Goal: Transaction & Acquisition: Purchase product/service

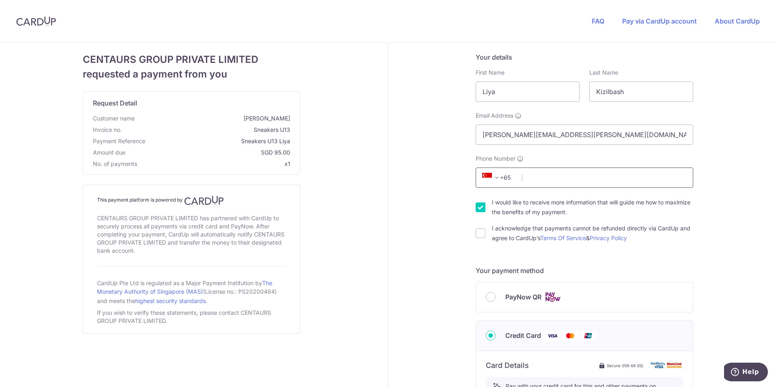
click at [535, 176] on input "Phone Number" at bounding box center [585, 178] width 218 height 20
type input "81619919"
click at [443, 173] on div "Your details First Name [PERSON_NAME] Last Name [PERSON_NAME] Email Address [PE…" at bounding box center [585, 369] width 393 height 653
click at [478, 209] on input "I would like to receive more information that will guide me how to maximize the…" at bounding box center [481, 208] width 10 height 10
checkbox input "false"
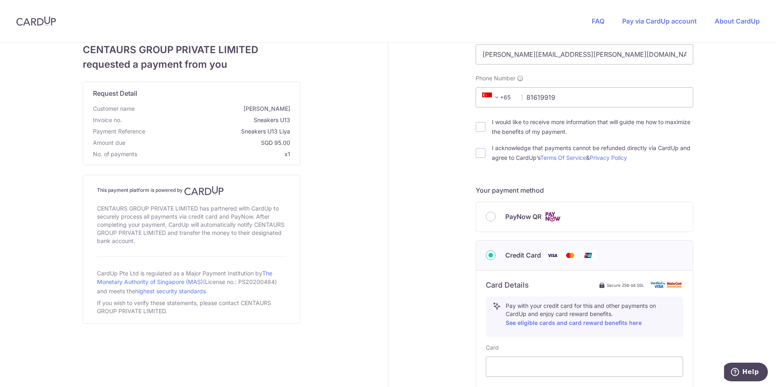
scroll to position [81, 0]
click at [488, 220] on input "PayNow QR" at bounding box center [491, 216] width 10 height 10
radio input "true"
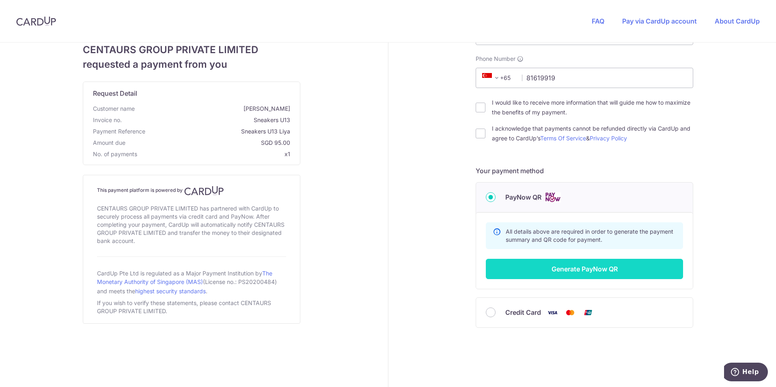
scroll to position [110, 0]
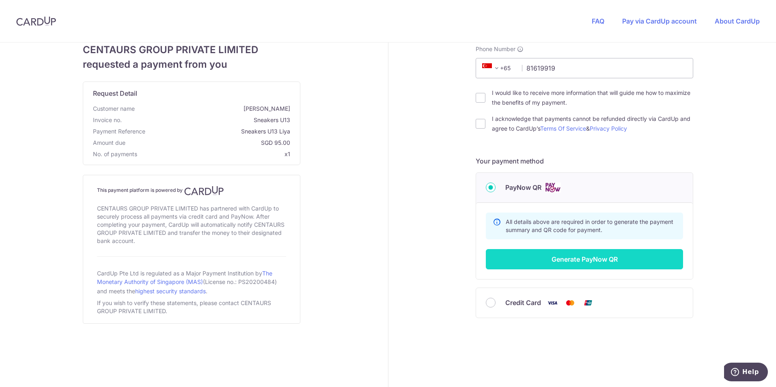
click at [540, 254] on button "Generate PayNow QR" at bounding box center [584, 259] width 197 height 20
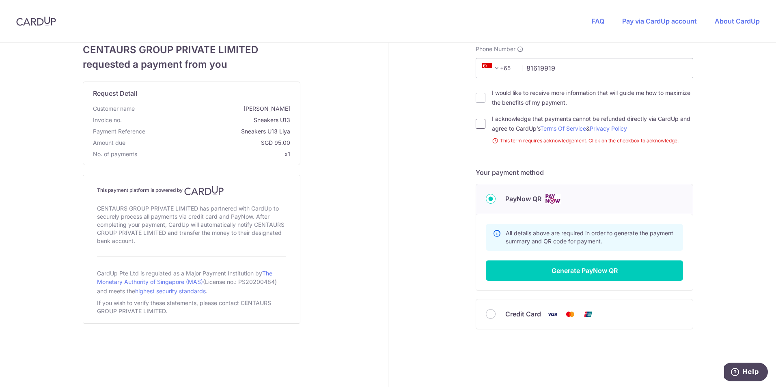
click at [476, 128] on input "I acknowledge that payments cannot be refunded directly via CardUp and agree to…" at bounding box center [481, 124] width 10 height 10
checkbox input "true"
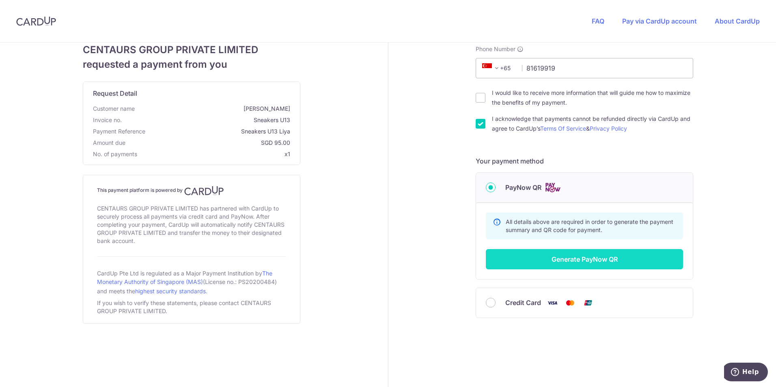
click at [540, 262] on button "Generate PayNow QR" at bounding box center [584, 259] width 197 height 20
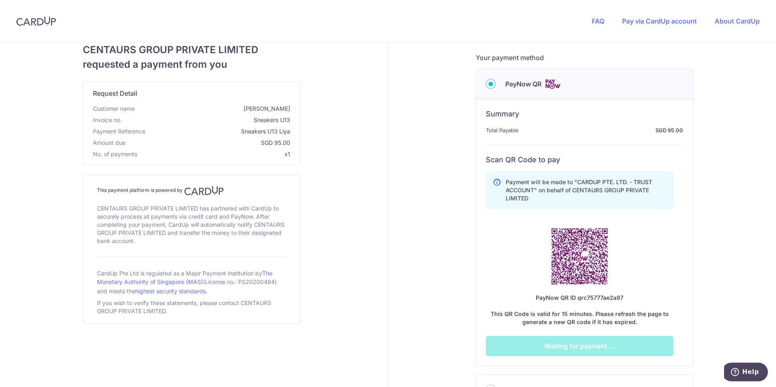
scroll to position [231, 0]
